Goal: Information Seeking & Learning: Check status

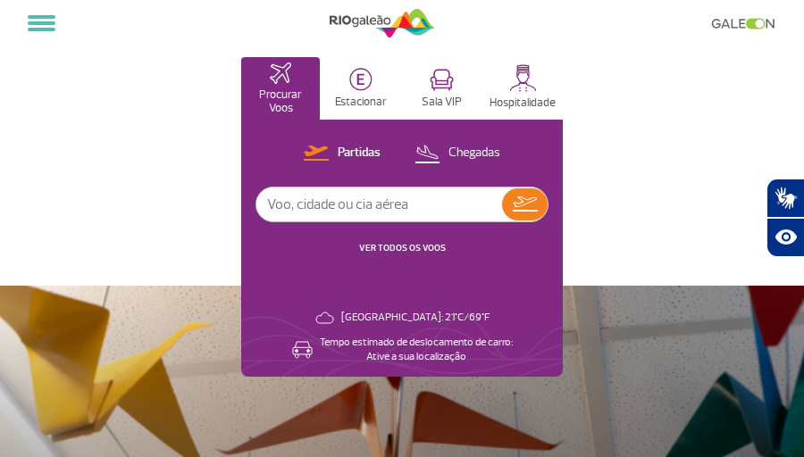
click at [301, 204] on input "text" at bounding box center [379, 205] width 246 height 34
type input "[GEOGRAPHIC_DATA]"
click at [533, 204] on img at bounding box center [525, 203] width 25 height 15
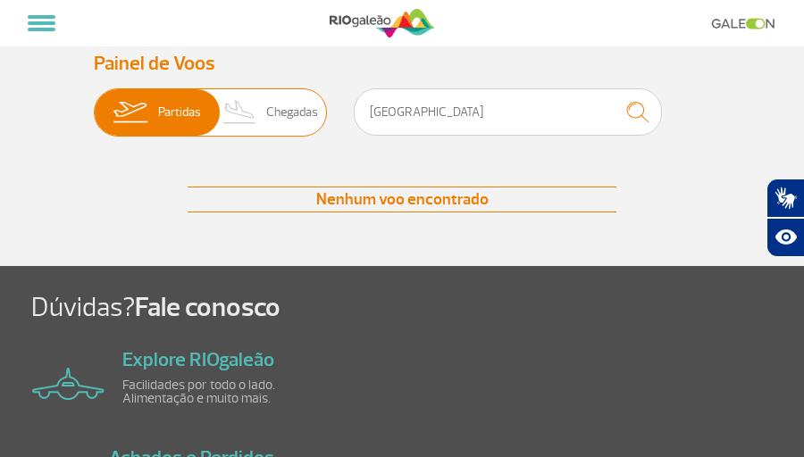
click at [288, 121] on span "Chegadas" at bounding box center [292, 112] width 52 height 46
click at [94, 104] on input "Partidas Chegadas" at bounding box center [94, 104] width 0 height 0
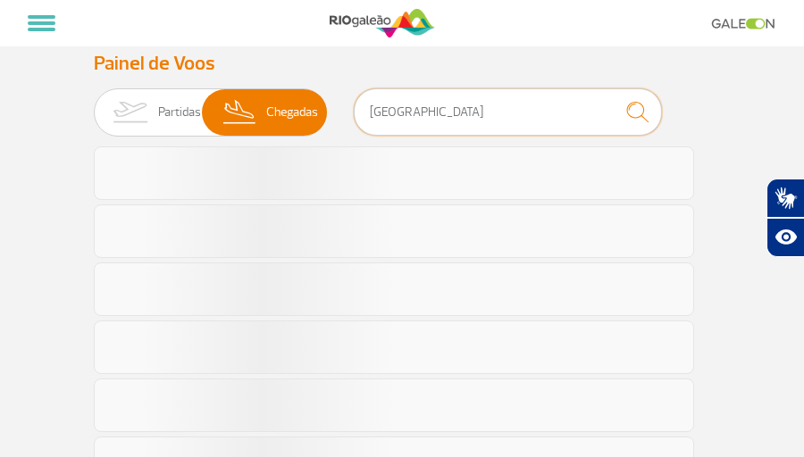
click at [462, 121] on input "[GEOGRAPHIC_DATA]" at bounding box center [508, 111] width 308 height 47
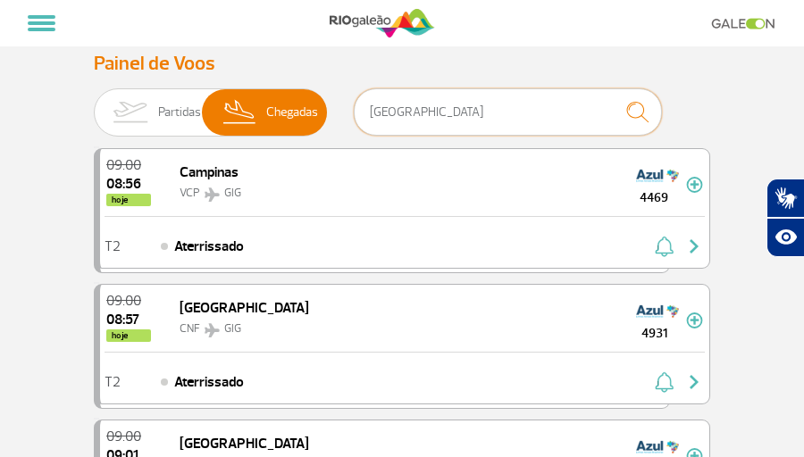
drag, startPoint x: 462, startPoint y: 121, endPoint x: 348, endPoint y: 105, distance: 114.4
click at [349, 105] on div "Partidas Chegadas [GEOGRAPHIC_DATA]" at bounding box center [402, 115] width 616 height 54
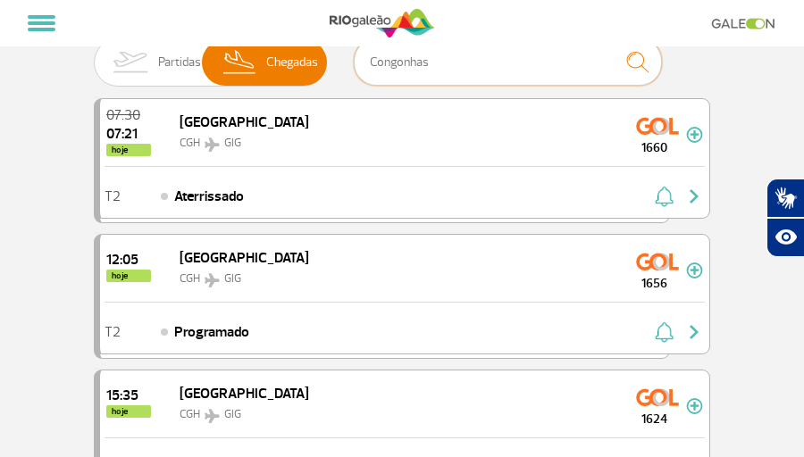
scroll to position [49, 0]
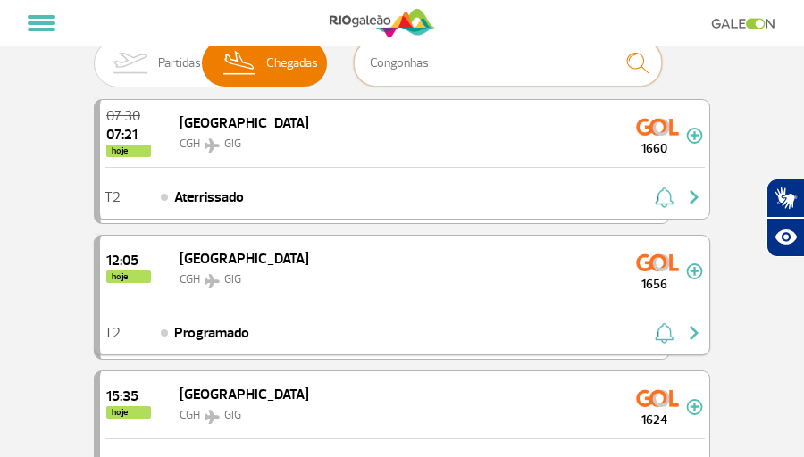
type input "Congonhas"
click at [212, 274] on img at bounding box center [212, 281] width 24 height 14
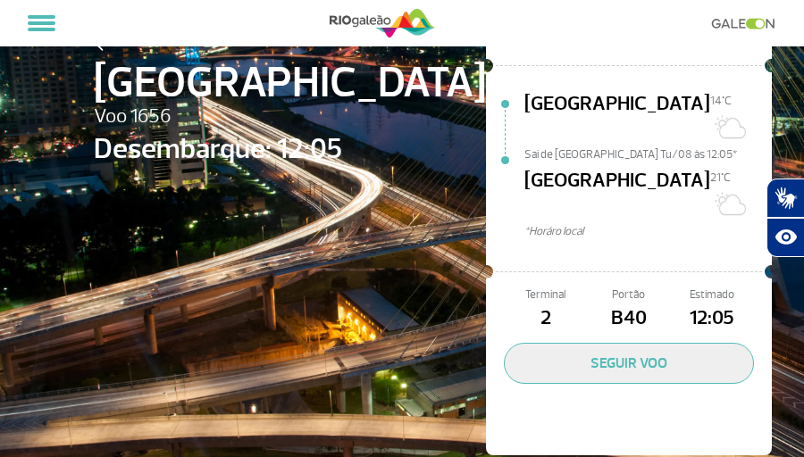
scroll to position [28, 0]
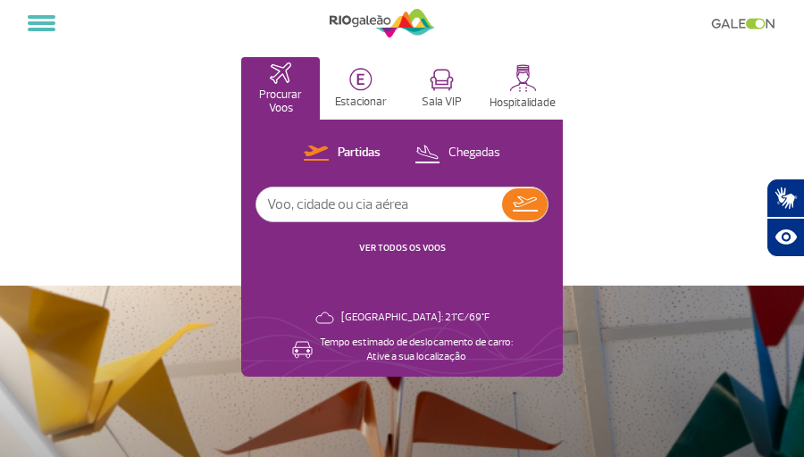
scroll to position [1, 0]
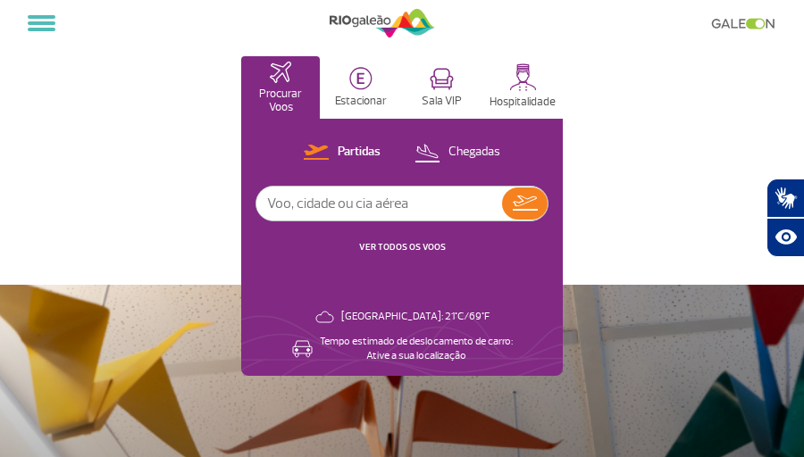
click at [440, 153] on button "Chegadas" at bounding box center [457, 152] width 96 height 23
click at [375, 209] on input "text" at bounding box center [379, 204] width 246 height 34
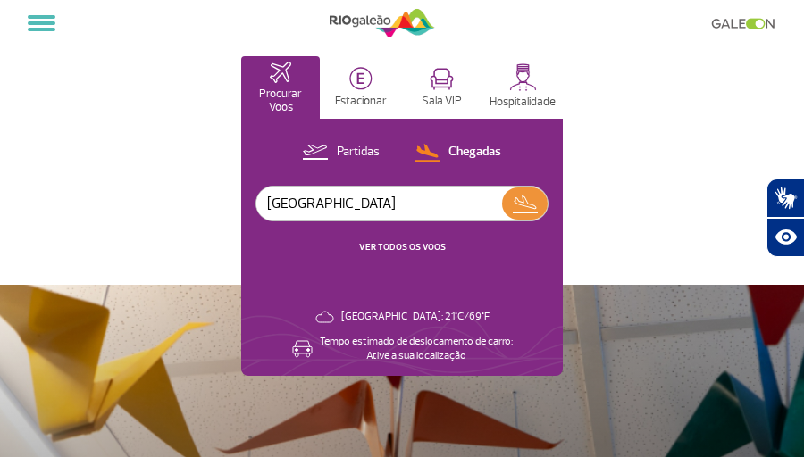
type input "[GEOGRAPHIC_DATA]"
click at [525, 202] on img at bounding box center [525, 203] width 26 height 25
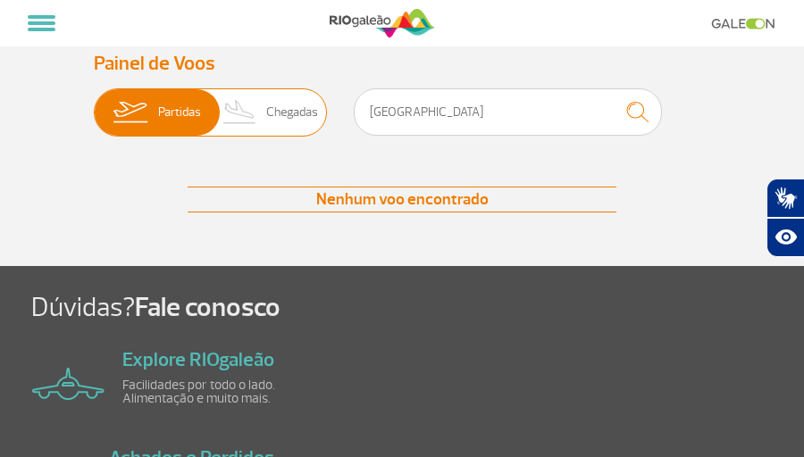
click at [138, 119] on img at bounding box center [130, 112] width 56 height 46
click at [94, 104] on input "Partidas Chegadas" at bounding box center [94, 104] width 0 height 0
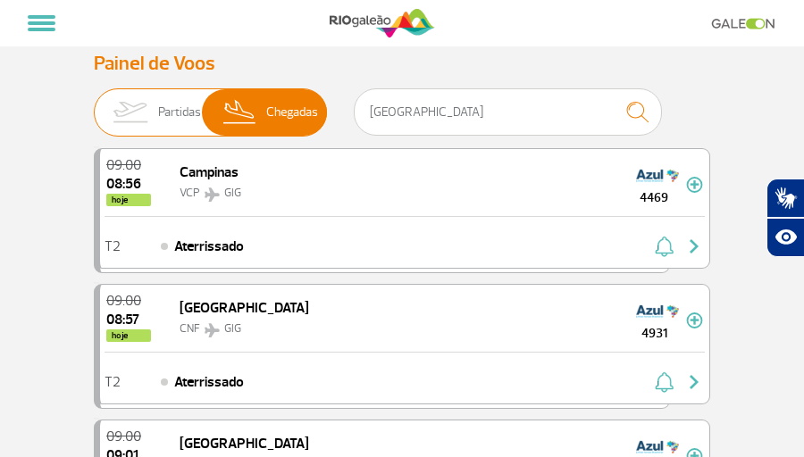
click at [148, 119] on img at bounding box center [130, 112] width 56 height 46
click at [94, 104] on input "Partidas Chegadas" at bounding box center [94, 104] width 0 height 0
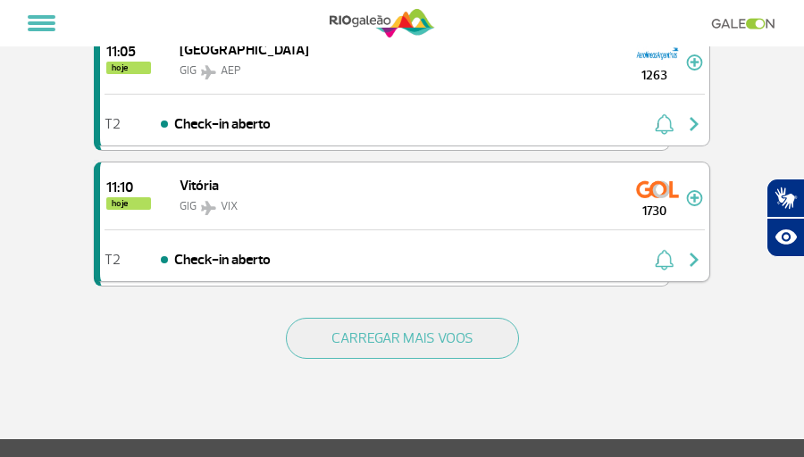
scroll to position [2547, 0]
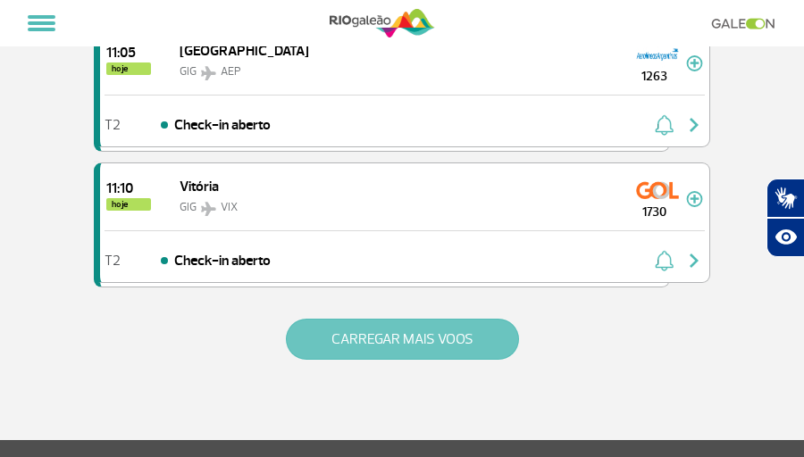
click at [392, 327] on button "CARREGAR MAIS VOOS" at bounding box center [402, 339] width 233 height 41
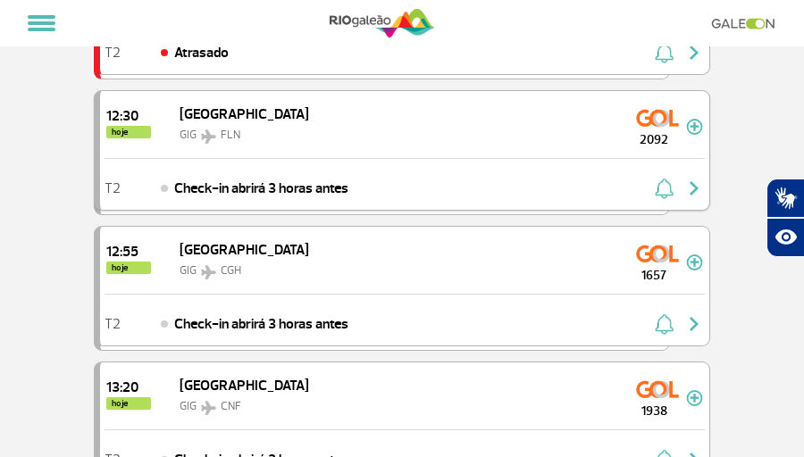
scroll to position [4326, 0]
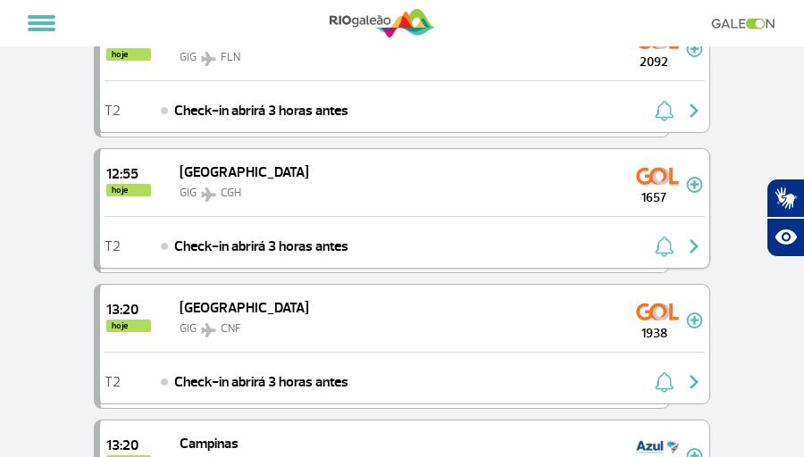
click at [337, 167] on div "12:55 hoje São Paulo GIG CGH 1657" at bounding box center [404, 182] width 609 height 67
click at [698, 183] on img at bounding box center [694, 185] width 17 height 16
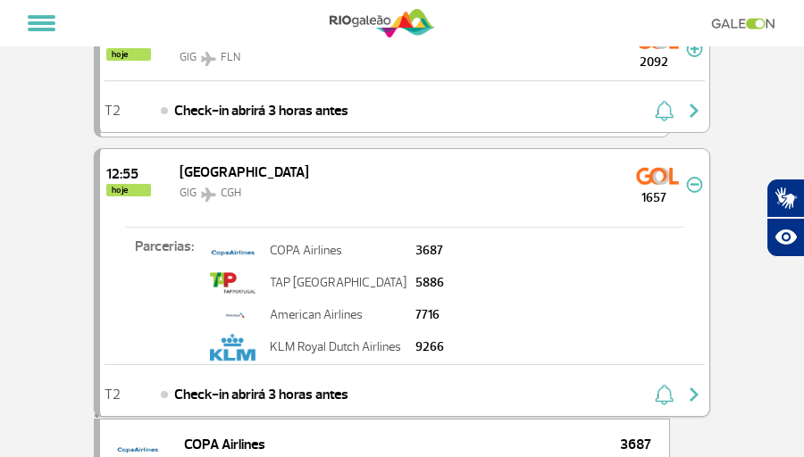
click at [465, 397] on div "T2 Check-in abrirá 3 horas antes" at bounding box center [404, 390] width 609 height 52
click at [213, 180] on span "[GEOGRAPHIC_DATA]" at bounding box center [244, 172] width 129 height 18
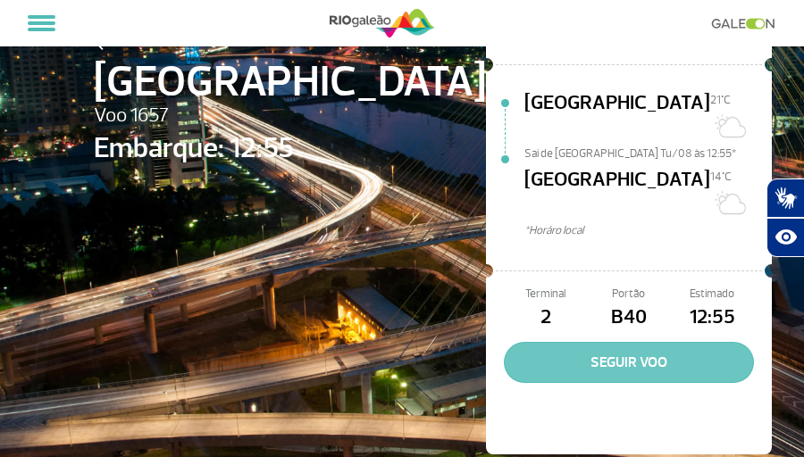
scroll to position [167, 0]
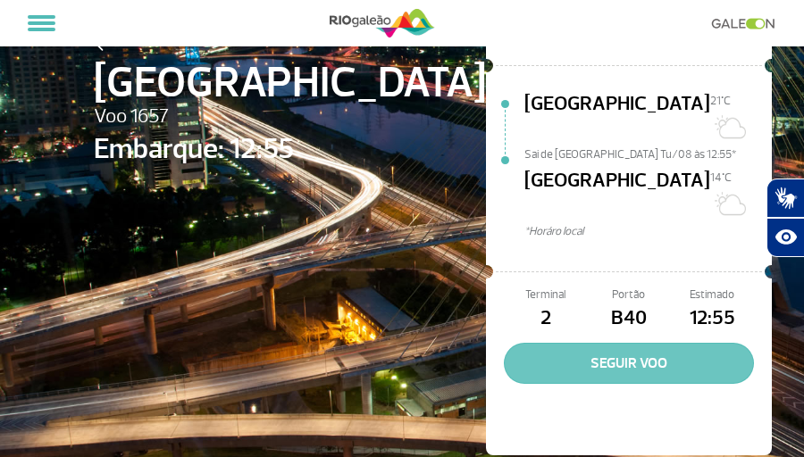
click at [531, 343] on button "SEGUIR VOO" at bounding box center [629, 363] width 250 height 41
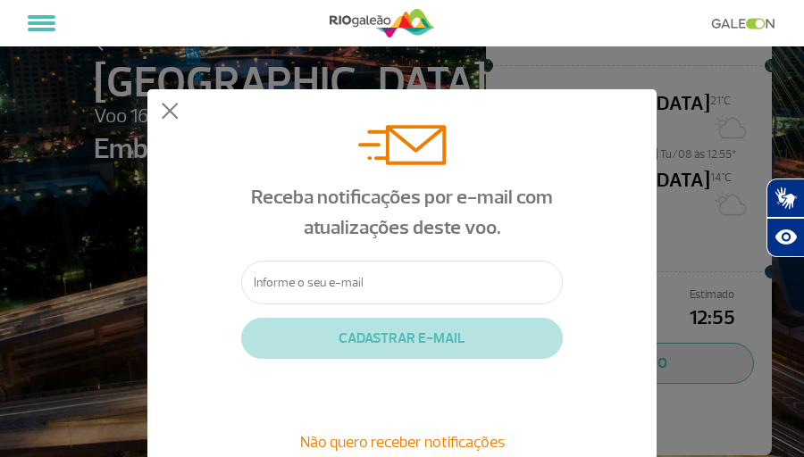
click at [372, 438] on span "Não quero receber notificações" at bounding box center [402, 442] width 205 height 20
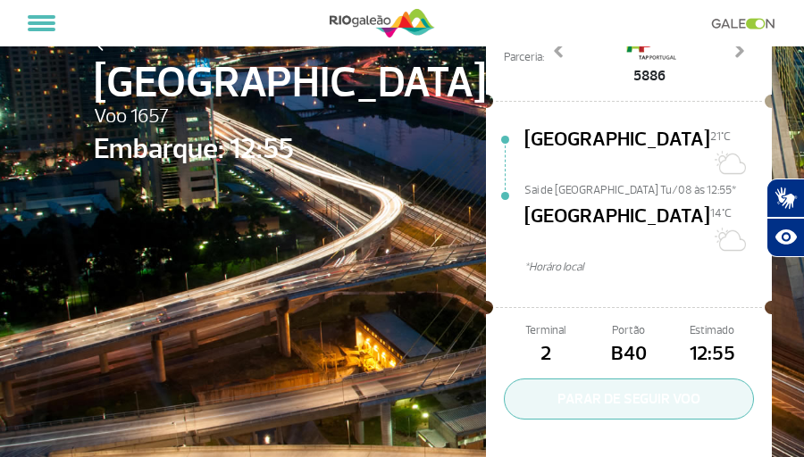
click at [520, 379] on button "PARAR DE SEGUIR VOO" at bounding box center [629, 399] width 250 height 41
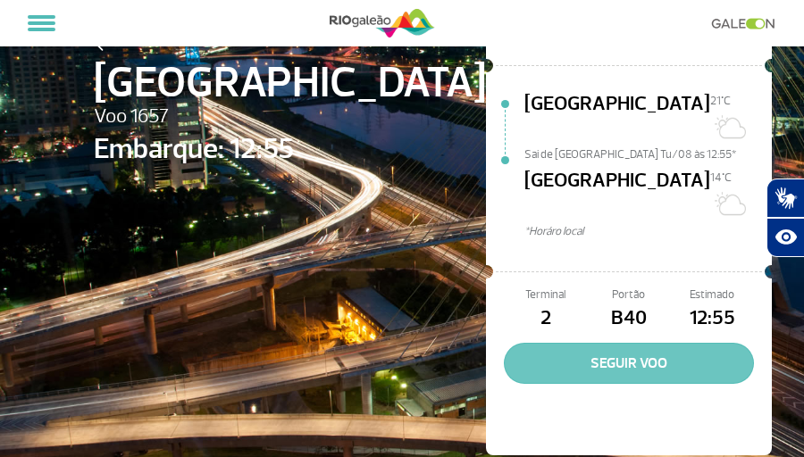
click at [526, 343] on button "SEGUIR VOO" at bounding box center [629, 363] width 250 height 41
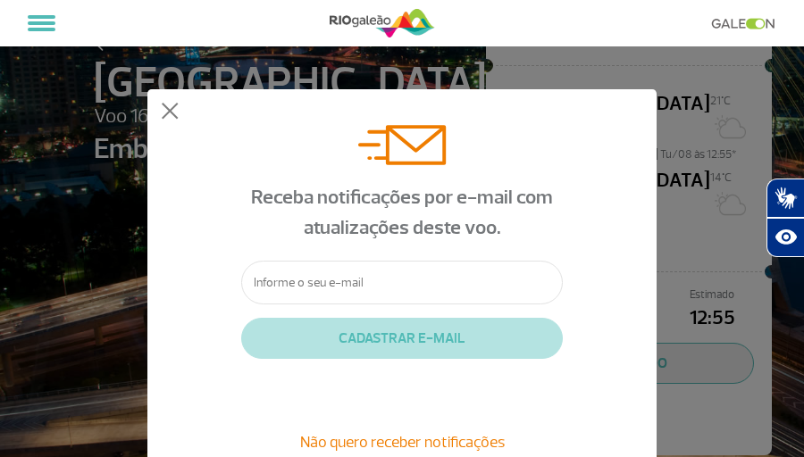
click at [438, 436] on span "Não quero receber notificações" at bounding box center [402, 442] width 205 height 20
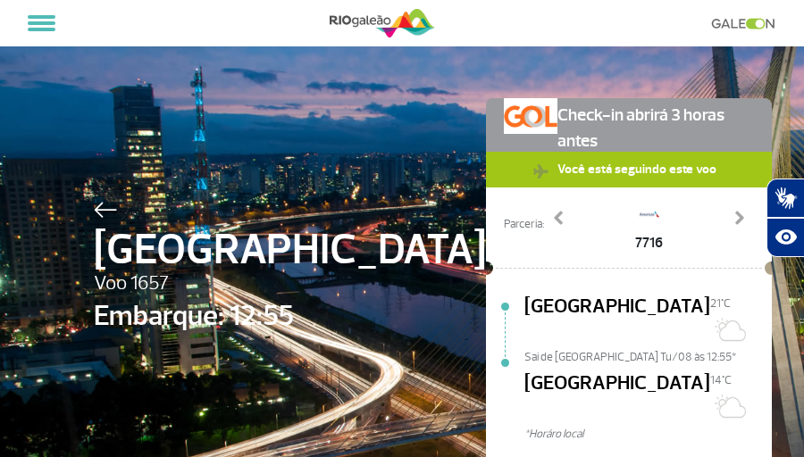
scroll to position [0, 0]
